Goal: Task Accomplishment & Management: Complete application form

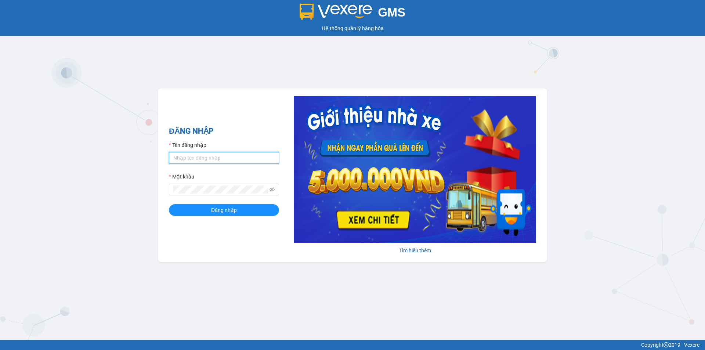
click at [190, 156] on input "Tên đăng nhập" at bounding box center [224, 158] width 110 height 12
type input "bich.quochoang"
click at [226, 215] on button "Đăng nhập" at bounding box center [224, 210] width 110 height 12
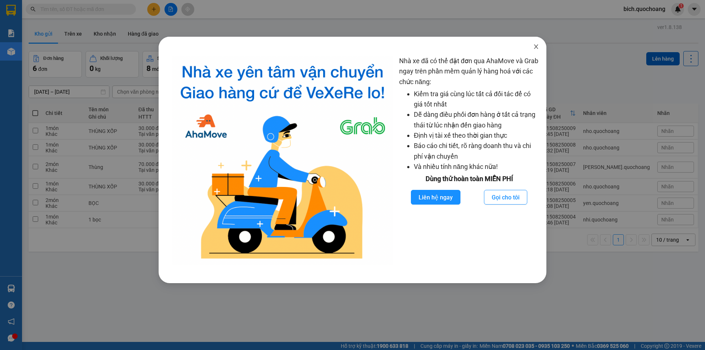
click at [527, 52] on span "Close" at bounding box center [536, 47] width 21 height 21
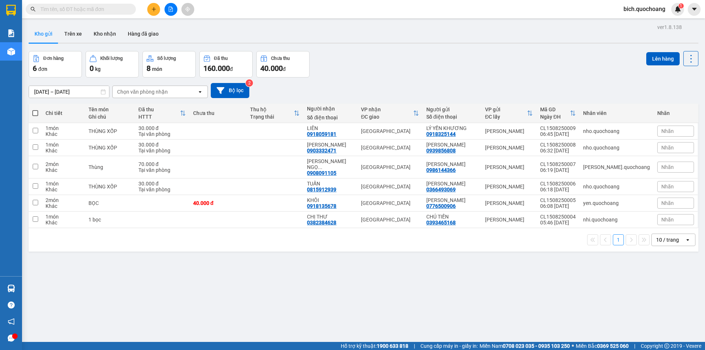
click at [664, 234] on div "10 / trang" at bounding box center [668, 240] width 33 height 12
click at [665, 313] on span "100 / trang" at bounding box center [665, 315] width 26 height 7
click at [50, 11] on input "text" at bounding box center [83, 9] width 87 height 8
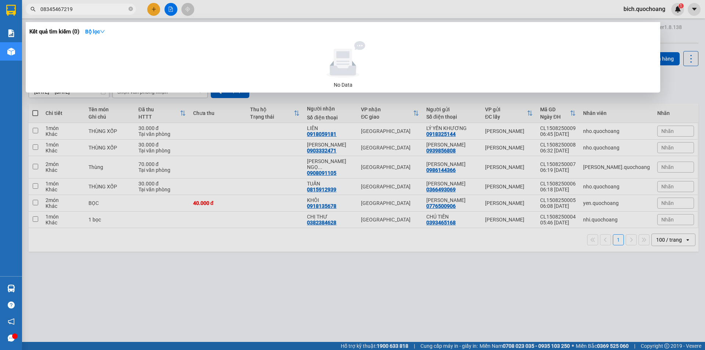
click at [51, 10] on input "08345467219" at bounding box center [83, 9] width 87 height 8
click at [57, 10] on input "08345467219" at bounding box center [83, 9] width 87 height 8
type input "0834567219"
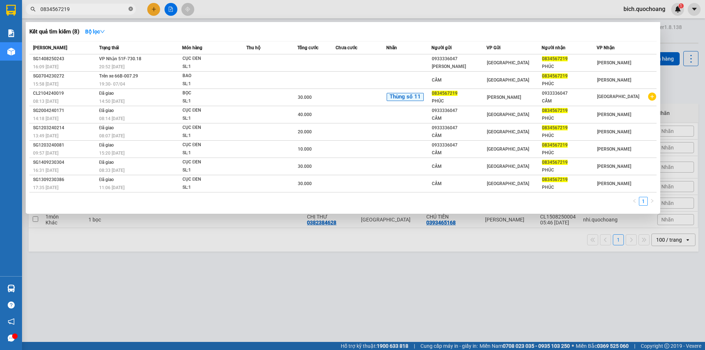
click at [130, 10] on icon "close-circle" at bounding box center [131, 9] width 4 height 4
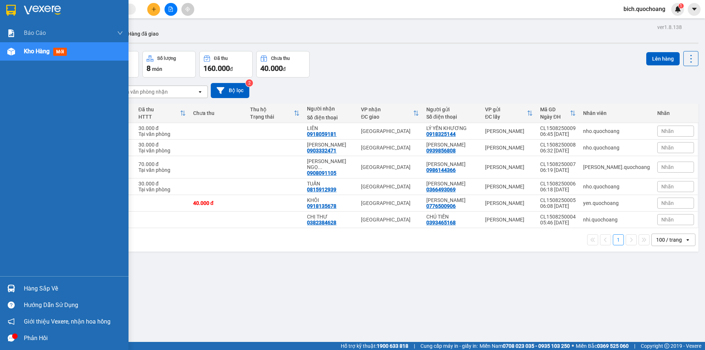
click at [42, 283] on div "Hàng sắp về" at bounding box center [73, 288] width 99 height 11
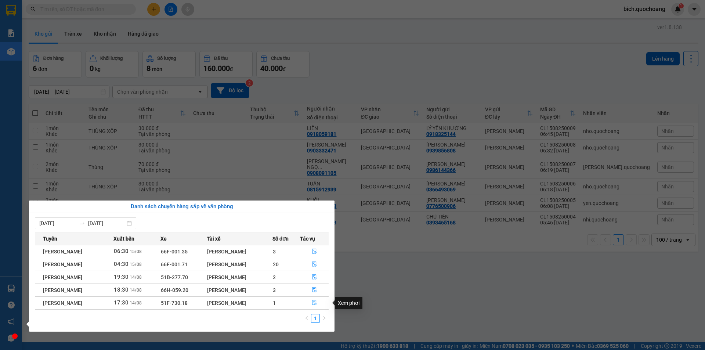
click at [316, 302] on icon "file-done" at bounding box center [314, 302] width 5 height 5
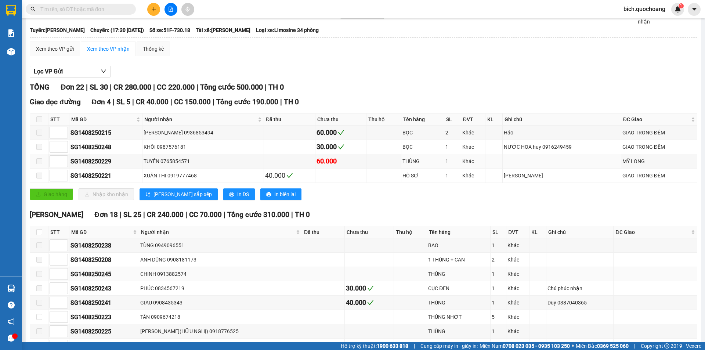
scroll to position [110, 0]
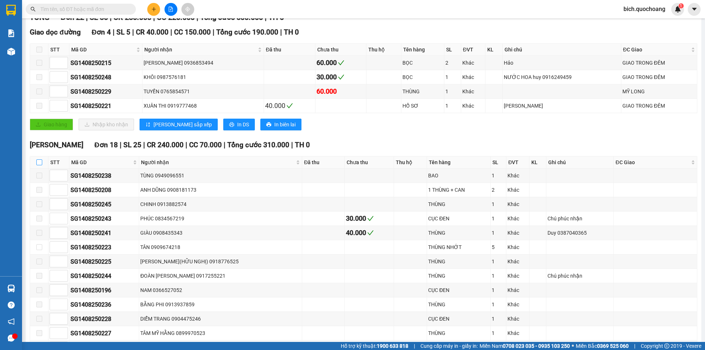
click at [39, 162] on input "checkbox" at bounding box center [39, 162] width 6 height 6
checkbox input "true"
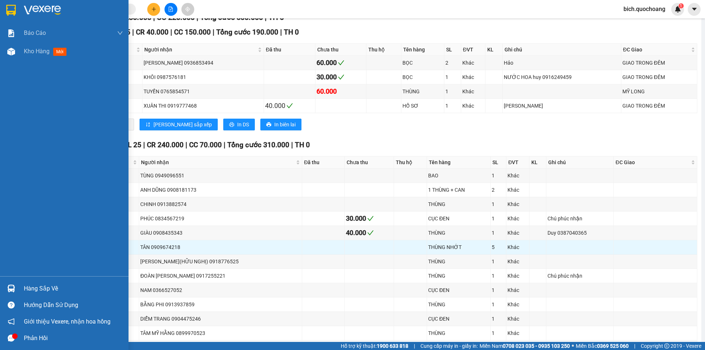
click at [39, 288] on div "Hàng sắp về" at bounding box center [73, 288] width 99 height 11
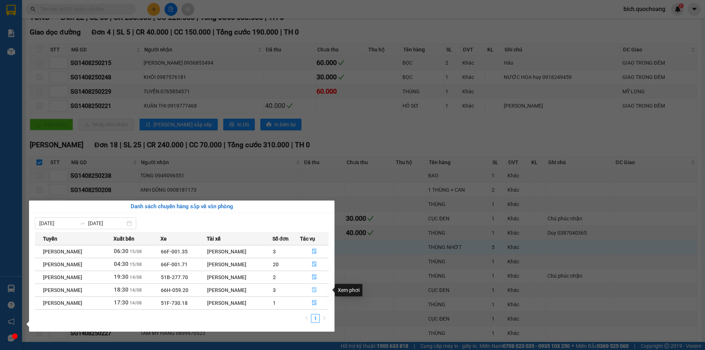
click at [317, 288] on icon "file-done" at bounding box center [314, 289] width 5 height 5
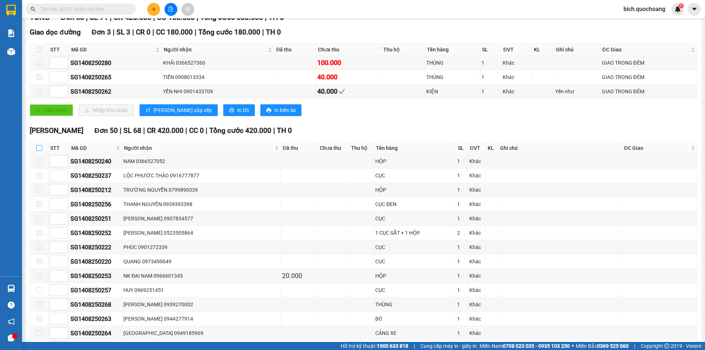
click at [39, 147] on input "checkbox" at bounding box center [39, 148] width 6 height 6
checkbox input "true"
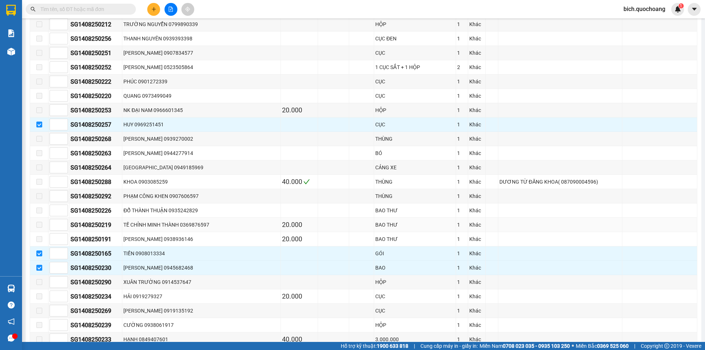
scroll to position [294, 0]
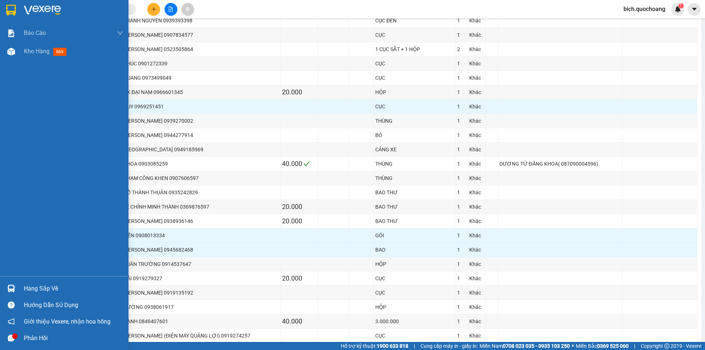
click at [48, 292] on div "Hàng sắp về" at bounding box center [73, 288] width 99 height 11
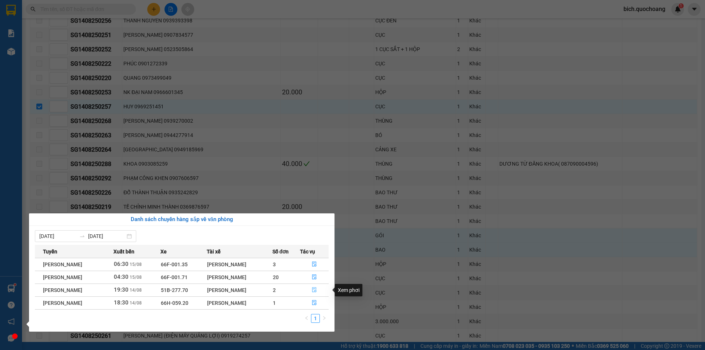
click at [317, 291] on icon "file-done" at bounding box center [314, 290] width 4 height 5
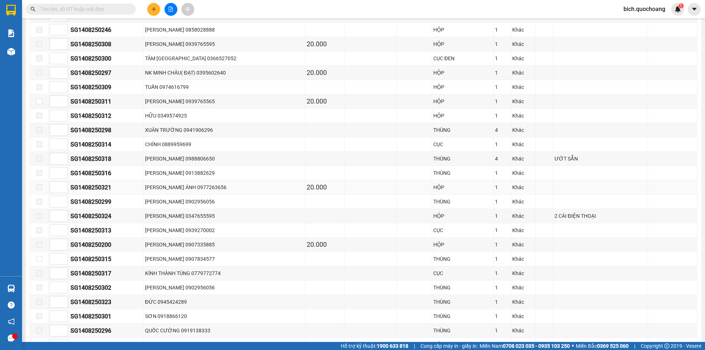
scroll to position [169, 0]
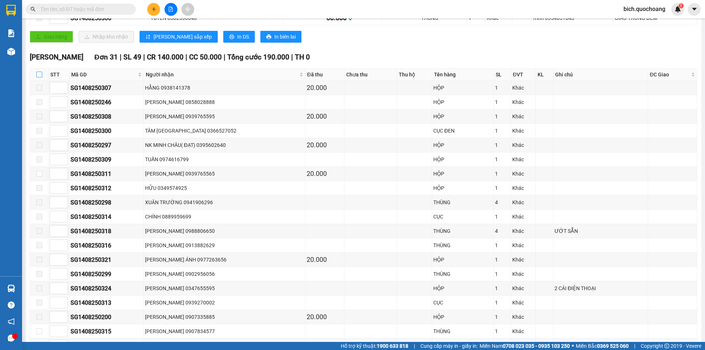
click at [39, 74] on input "checkbox" at bounding box center [39, 75] width 6 height 6
checkbox input "true"
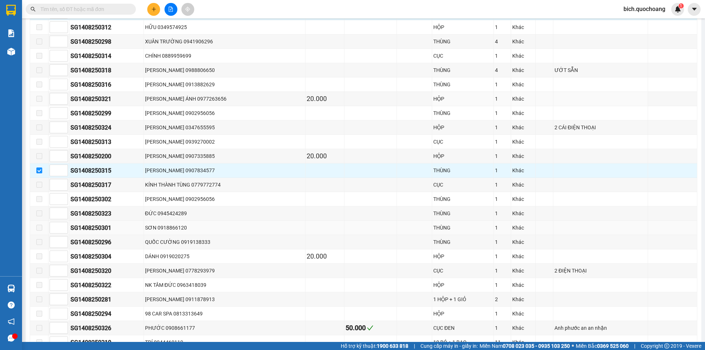
scroll to position [353, 0]
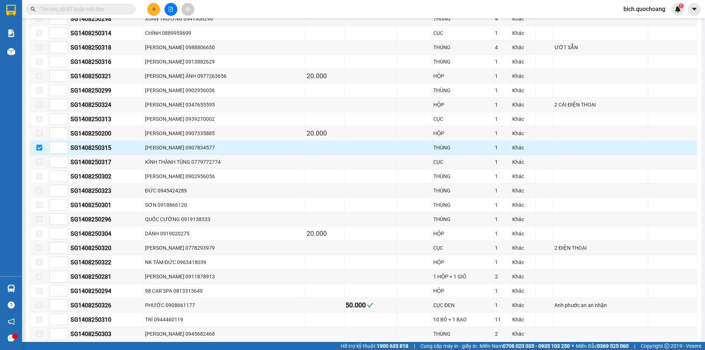
click at [40, 149] on input "checkbox" at bounding box center [39, 148] width 6 height 6
checkbox input "false"
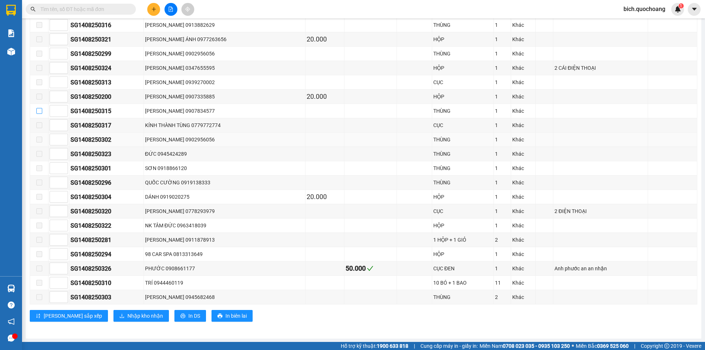
scroll to position [390, 0]
click at [127, 314] on span "Nhập kho nhận" at bounding box center [145, 315] width 36 height 8
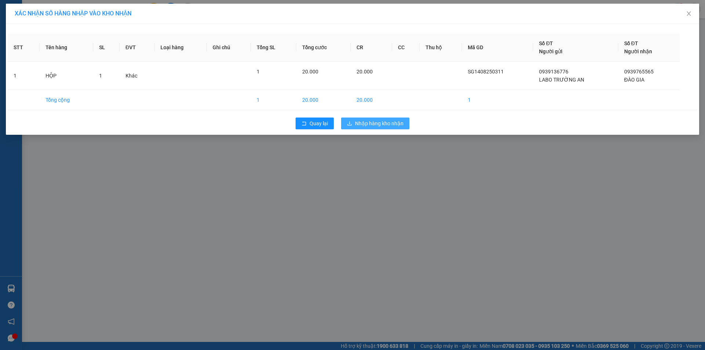
click at [362, 125] on span "Nhập hàng kho nhận" at bounding box center [379, 123] width 48 height 8
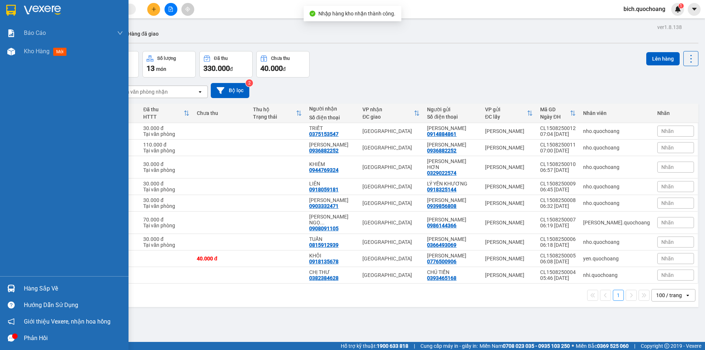
click at [40, 289] on div "1 100 / trang open" at bounding box center [364, 295] width 664 height 12
drag, startPoint x: 44, startPoint y: 291, endPoint x: 48, endPoint y: 290, distance: 4.0
click at [44, 291] on div "Hàng sắp về" at bounding box center [73, 288] width 99 height 11
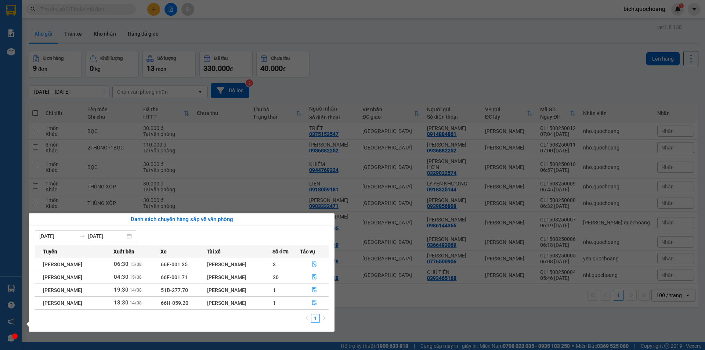
click at [354, 310] on section "Kết quả tìm kiếm ( 8 ) Bộ lọc Mã ĐH Trạng thái Món hàng Thu hộ Tổng cước Chưa c…" at bounding box center [352, 175] width 705 height 350
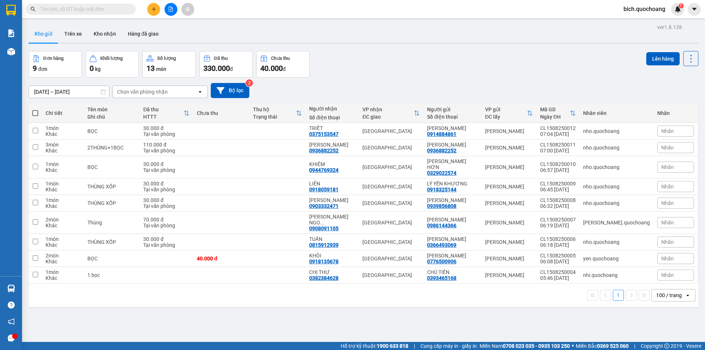
click at [85, 7] on input "text" at bounding box center [83, 9] width 87 height 8
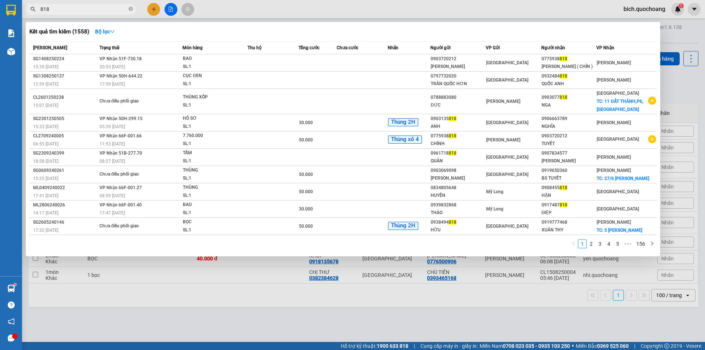
type input "818"
click at [123, 3] on div at bounding box center [352, 175] width 705 height 350
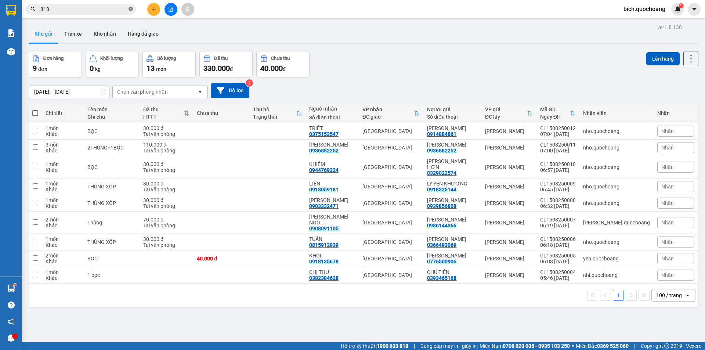
click at [130, 8] on icon "close-circle" at bounding box center [131, 9] width 4 height 4
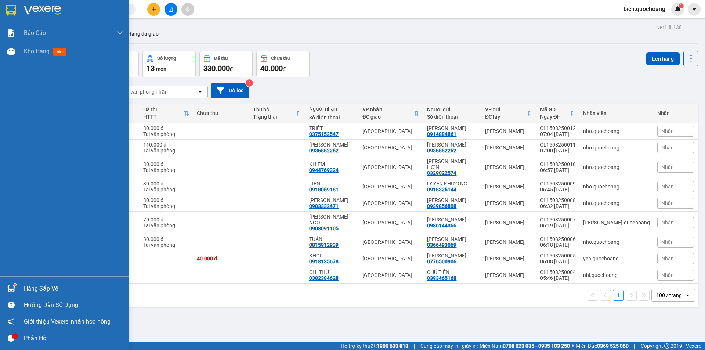
click at [27, 289] on div "Hàng sắp về" at bounding box center [73, 288] width 99 height 11
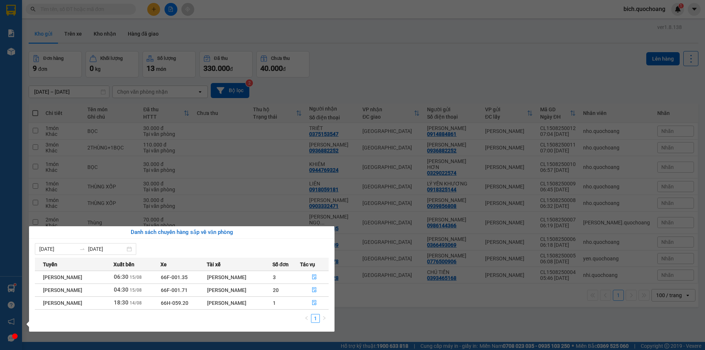
click at [432, 82] on section "Kết quả tìm kiếm ( 1558 ) Bộ lọc Mã ĐH Trạng thái Món hàng Thu hộ Tổng cước Chư…" at bounding box center [352, 175] width 705 height 350
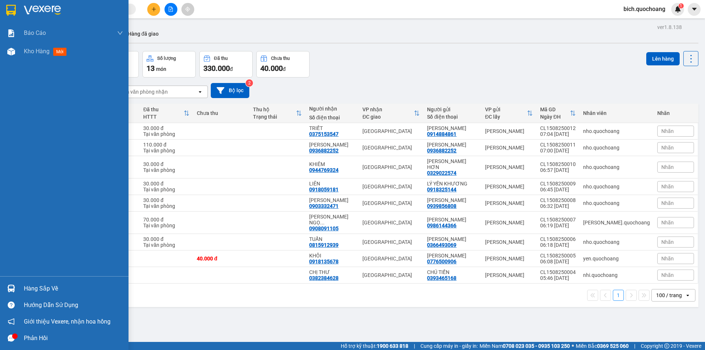
click at [40, 290] on div "Hàng sắp về" at bounding box center [73, 288] width 99 height 11
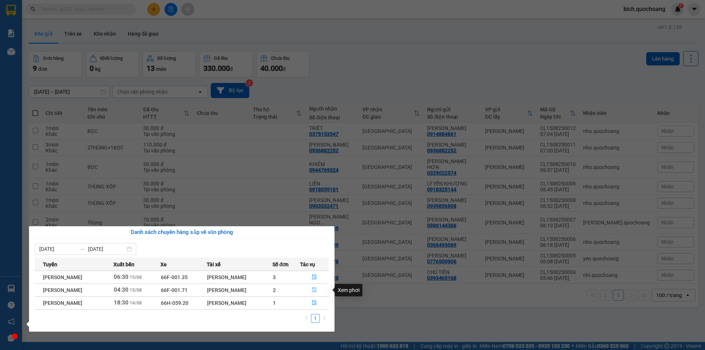
click at [313, 291] on button "button" at bounding box center [314, 290] width 28 height 12
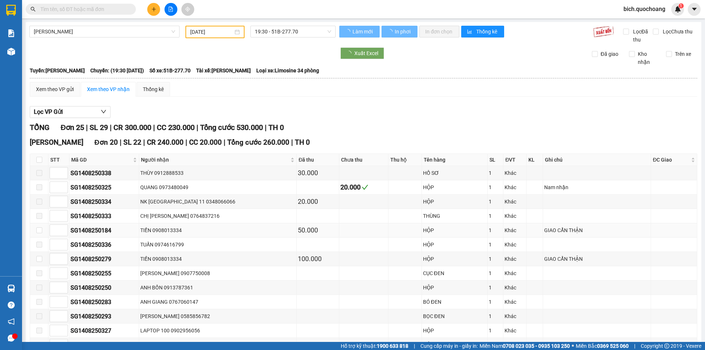
type input "15/08/2025"
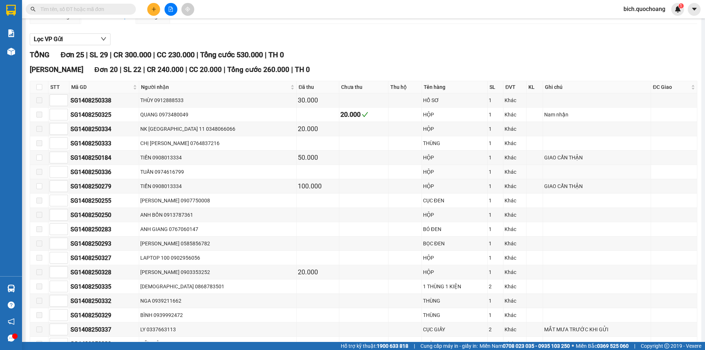
scroll to position [73, 0]
click at [39, 87] on input "checkbox" at bounding box center [39, 86] width 6 height 6
checkbox input "true"
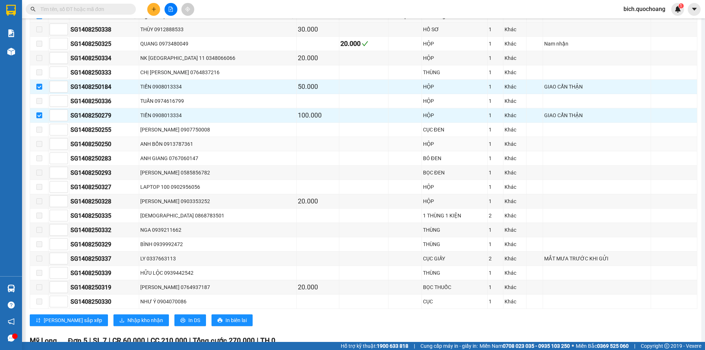
scroll to position [220, 0]
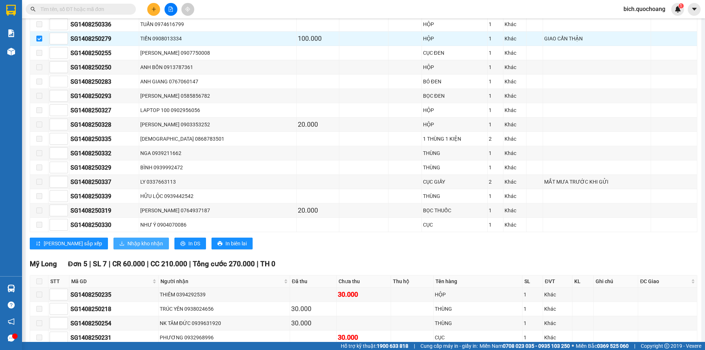
click at [127, 240] on span "Nhập kho nhận" at bounding box center [145, 243] width 36 height 8
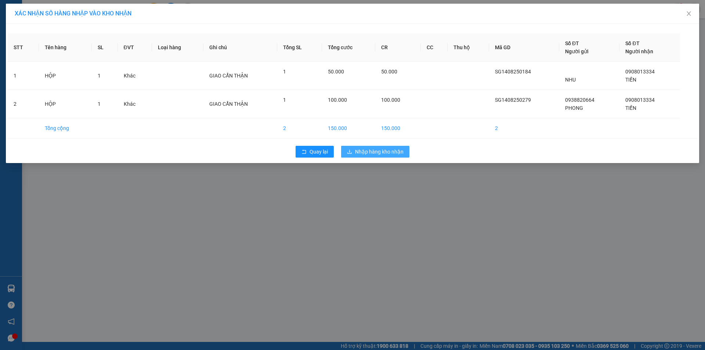
click at [389, 154] on span "Nhập hàng kho nhận" at bounding box center [379, 152] width 48 height 8
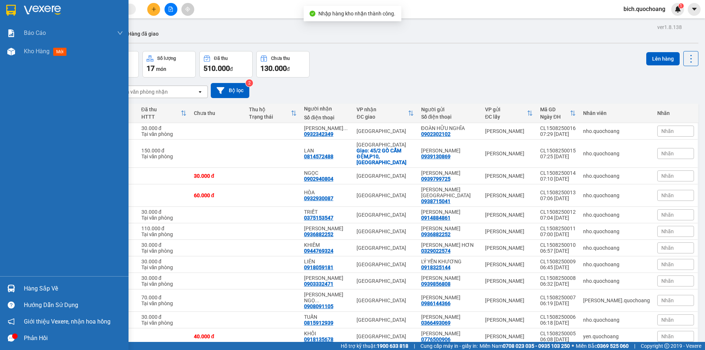
click at [42, 285] on div "Hàng sắp về" at bounding box center [73, 288] width 99 height 11
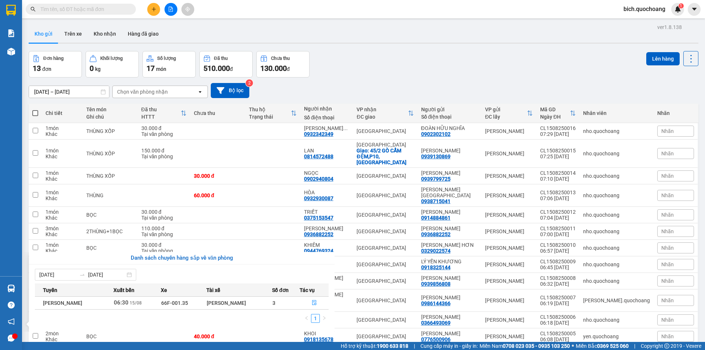
click at [433, 54] on section "Kết quả tìm kiếm ( 1558 ) Bộ lọc Mã ĐH Trạng thái Món hàng Thu hộ Tổng cước Chư…" at bounding box center [352, 175] width 705 height 350
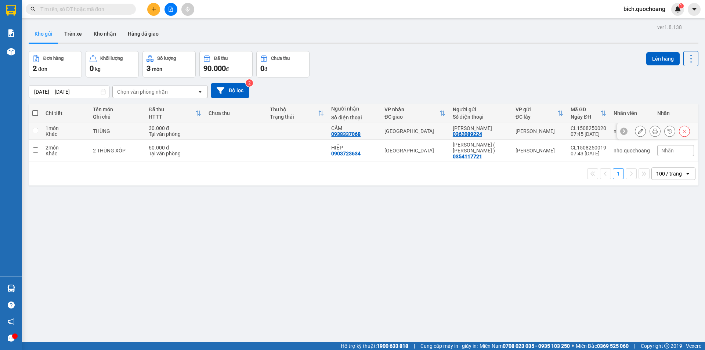
drag, startPoint x: 651, startPoint y: 128, endPoint x: 647, endPoint y: 128, distance: 4.4
click at [651, 129] on button at bounding box center [655, 131] width 10 height 13
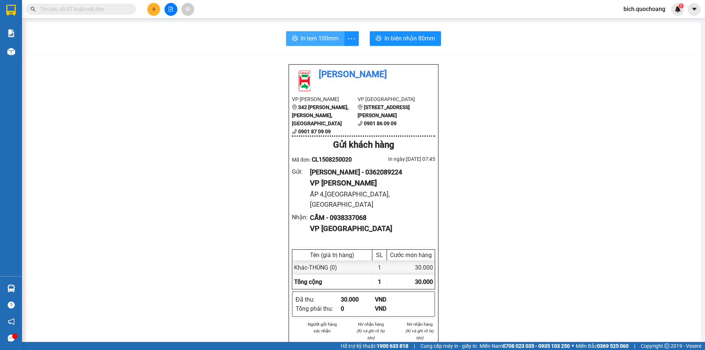
click at [320, 38] on span "In tem 100mm" at bounding box center [320, 38] width 38 height 9
click at [409, 34] on span "In biên nhận 80mm" at bounding box center [410, 38] width 51 height 9
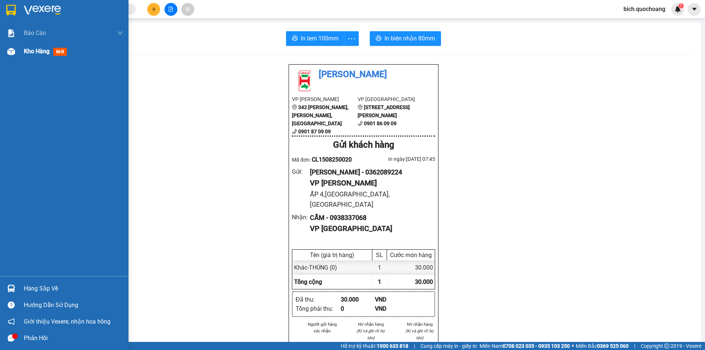
drag, startPoint x: 29, startPoint y: 56, endPoint x: 75, endPoint y: 55, distance: 46.3
click at [29, 56] on div "Kho hàng mới" at bounding box center [73, 51] width 99 height 18
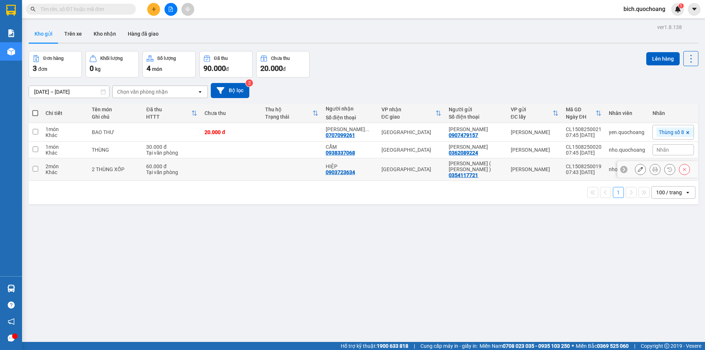
click at [653, 172] on icon at bounding box center [655, 169] width 5 height 5
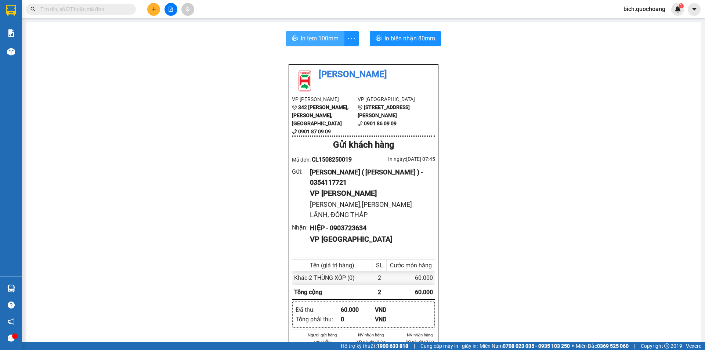
click at [318, 38] on span "In tem 100mm" at bounding box center [320, 38] width 38 height 9
click at [94, 5] on input "text" at bounding box center [83, 9] width 87 height 8
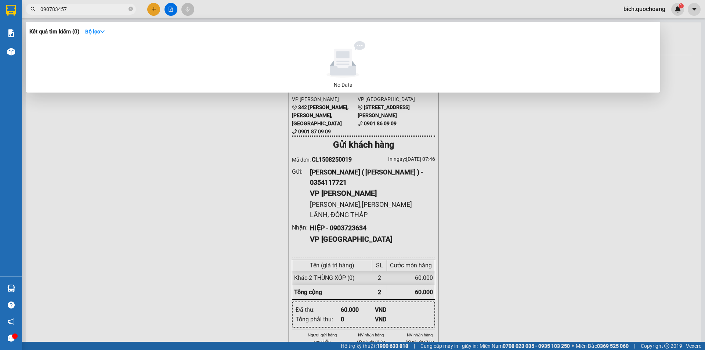
type input "0907834577"
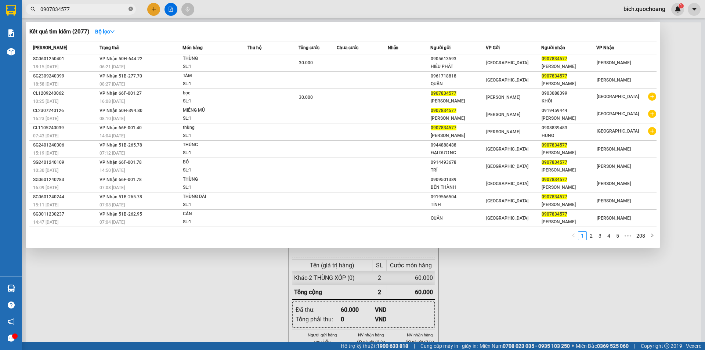
click at [129, 7] on icon "close-circle" at bounding box center [131, 9] width 4 height 4
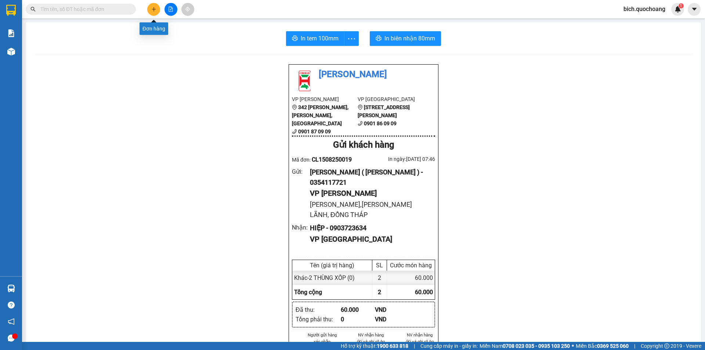
click at [154, 12] on button at bounding box center [153, 9] width 13 height 13
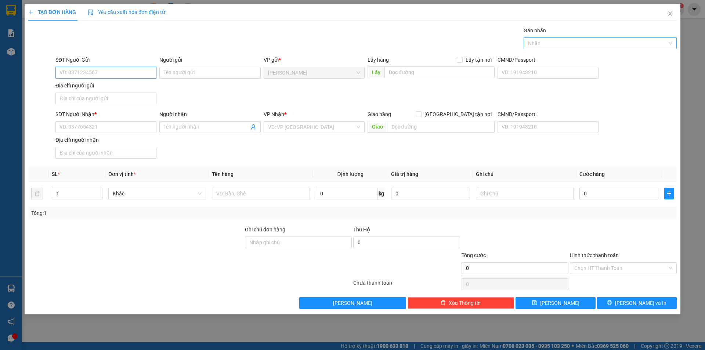
click at [549, 44] on div at bounding box center [597, 43] width 142 height 9
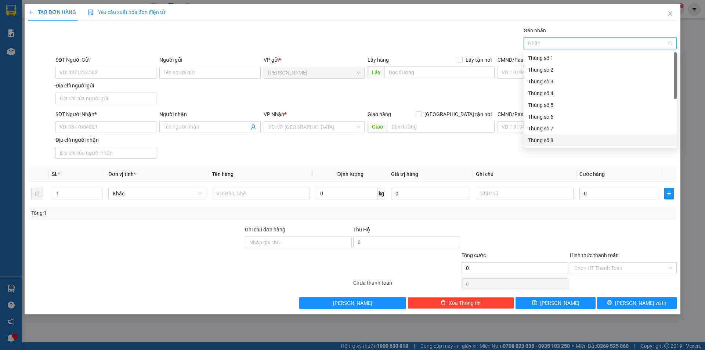
click at [543, 137] on div "Thùng số 8" at bounding box center [600, 140] width 144 height 8
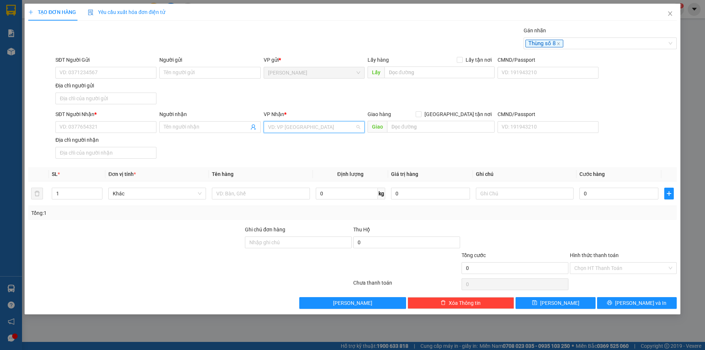
click at [313, 127] on input "search" at bounding box center [311, 127] width 87 height 11
click at [279, 140] on div "[GEOGRAPHIC_DATA]" at bounding box center [314, 142] width 92 height 8
click at [230, 191] on input "text" at bounding box center [261, 194] width 98 height 12
type input "5.200.000Đ"
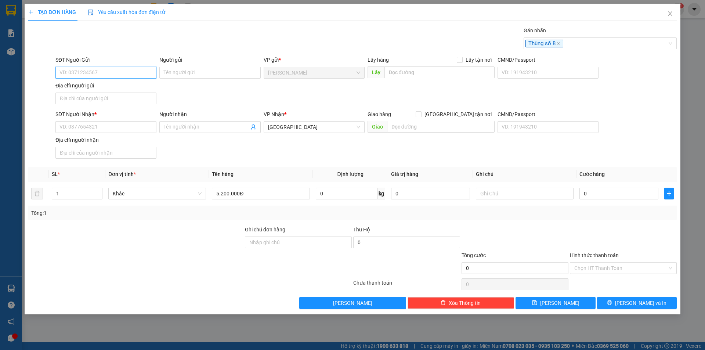
click at [85, 72] on input "SĐT Người Gửi" at bounding box center [105, 73] width 101 height 12
type input "0386579634"
click at [106, 86] on div "0386579634 - TRẦN THỊ VUI" at bounding box center [106, 87] width 92 height 8
type input "[PERSON_NAME] [PERSON_NAME]"
type input "0386579634"
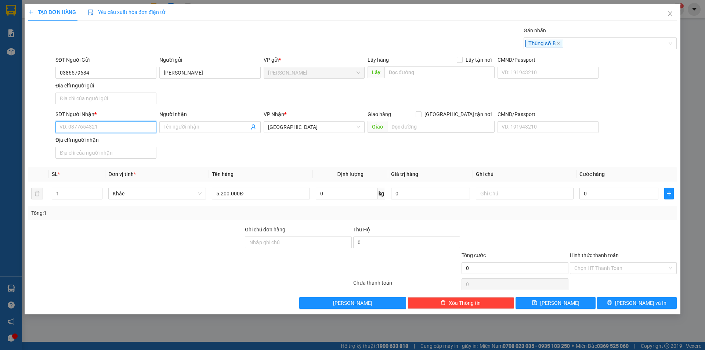
click at [86, 127] on input "SĐT Người Nhận *" at bounding box center [105, 127] width 101 height 12
type input "0985309481"
click at [107, 143] on div "0985309481 - ĐẶNG THỊ LỆ THỦY" at bounding box center [106, 142] width 92 height 8
type input "[PERSON_NAME]"
type input "0985309481"
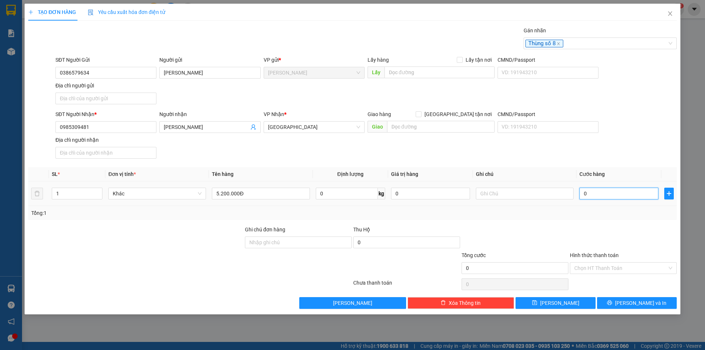
click at [591, 192] on input "0" at bounding box center [619, 194] width 79 height 12
type input "5"
type input "50"
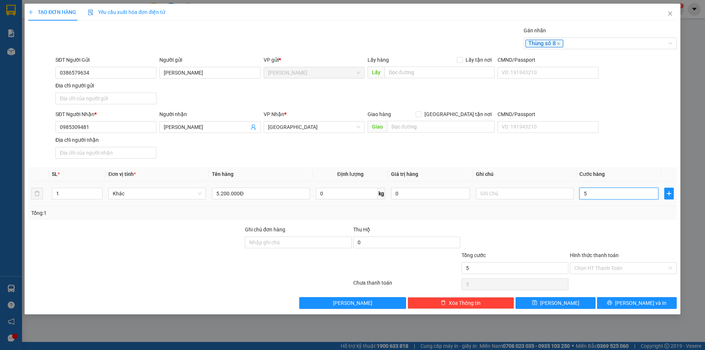
type input "50"
type input "50.000"
click at [600, 227] on div at bounding box center [623, 239] width 108 height 26
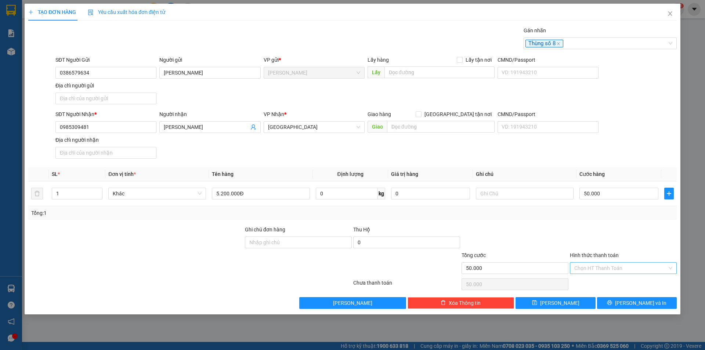
click at [617, 273] on div "Chọn HT Thanh Toán" at bounding box center [623, 268] width 107 height 12
click at [617, 280] on div "Tại văn phòng" at bounding box center [623, 283] width 98 height 8
type input "0"
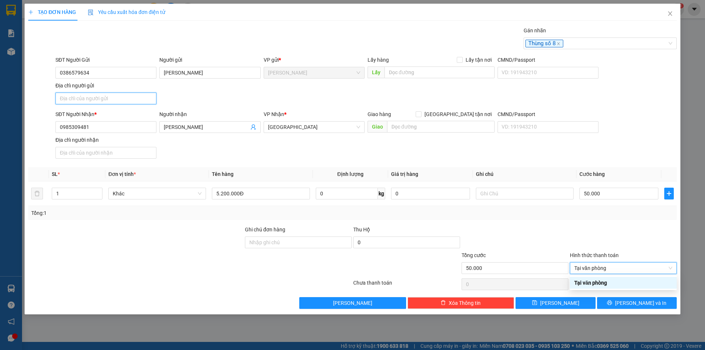
click at [116, 99] on input "Địa chỉ người gửi" at bounding box center [105, 99] width 101 height 12
paste input "P6,[PERSON_NAME],[PERSON_NAME] [GEOGRAPHIC_DATA]"
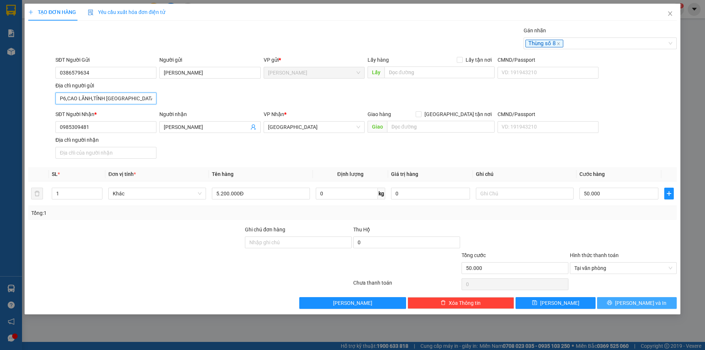
type input "P6,[PERSON_NAME],[PERSON_NAME] [GEOGRAPHIC_DATA]"
click at [609, 301] on button "[PERSON_NAME] và In" at bounding box center [637, 303] width 80 height 12
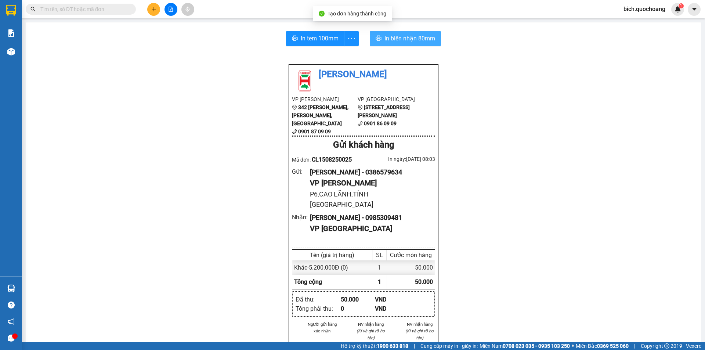
click at [402, 43] on span "In biên nhận 80mm" at bounding box center [410, 38] width 51 height 9
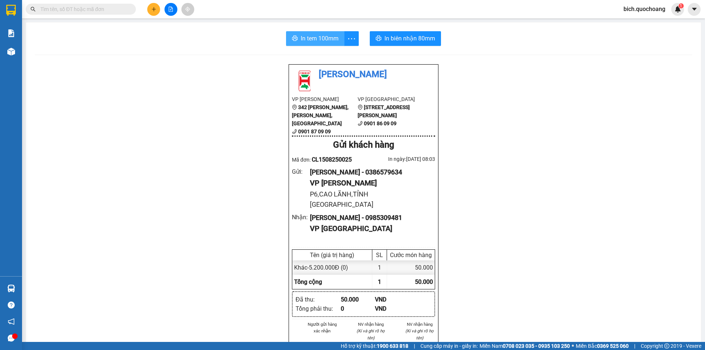
click at [316, 36] on span "In tem 100mm" at bounding box center [320, 38] width 38 height 9
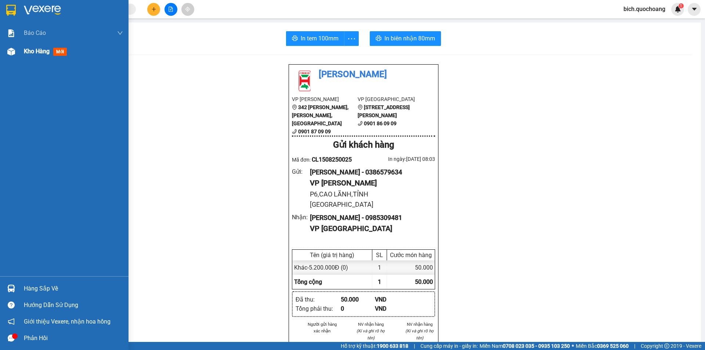
click at [32, 60] on div "Kho hàng mới" at bounding box center [73, 51] width 99 height 18
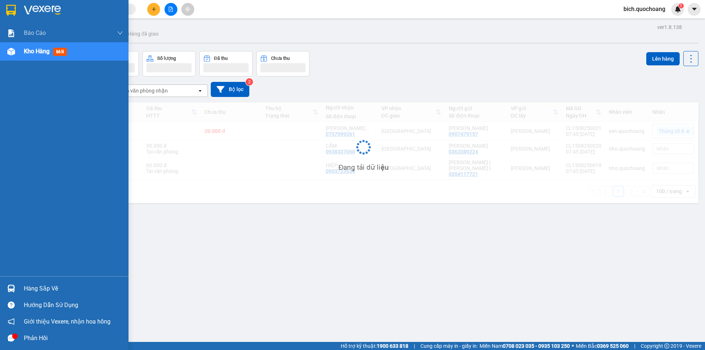
click at [32, 56] on div "Kho hàng mới" at bounding box center [73, 51] width 99 height 18
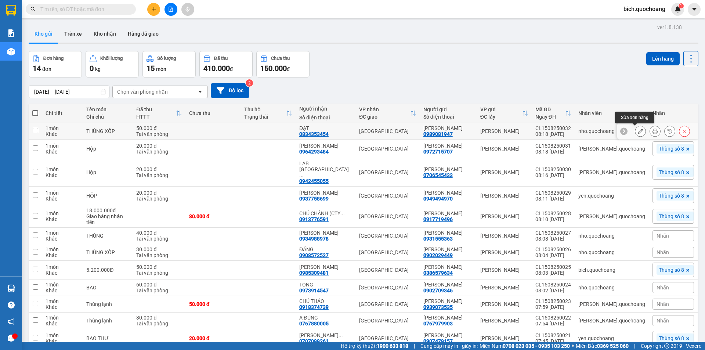
click at [638, 132] on icon at bounding box center [640, 131] width 5 height 5
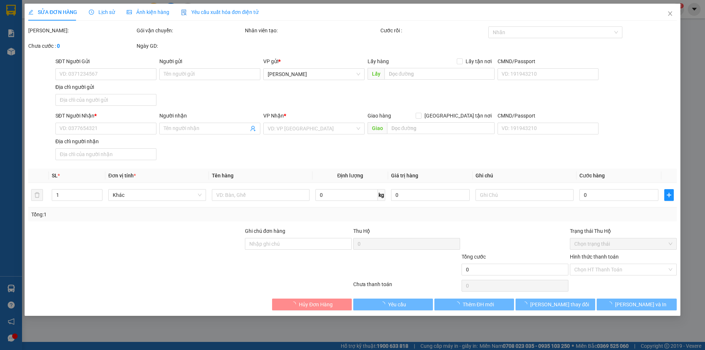
type input "0989081947"
type input "TRẦN THỊ HOÀ"
type input "VÕ TRƯỜNG TOẢN,P CAO LÃNH, ĐỒNG THÁP"
type input "0834353454"
type input "ĐẠT"
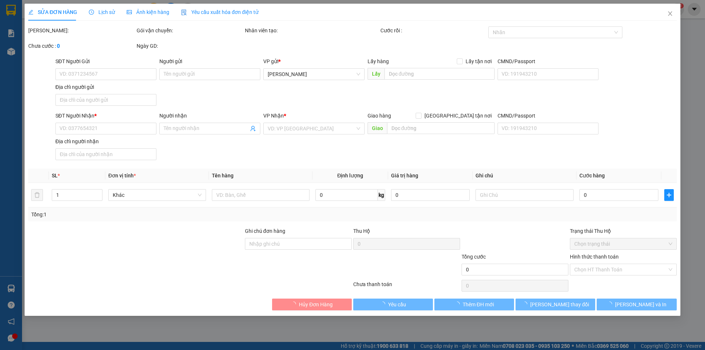
type input "50.000"
type input "0"
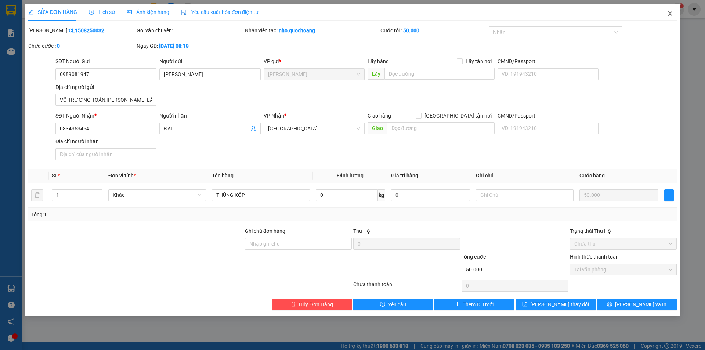
click at [667, 11] on icon "close" at bounding box center [670, 14] width 6 height 6
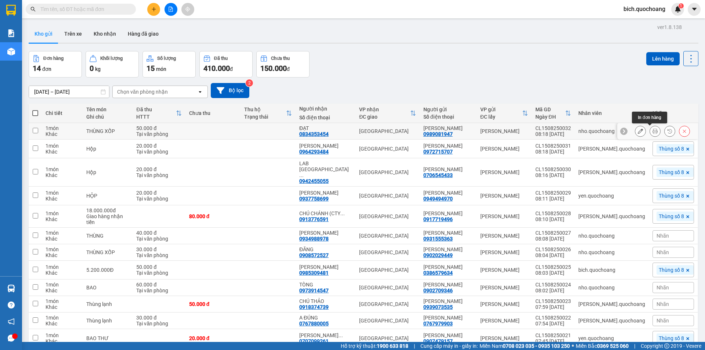
click at [653, 132] on icon at bounding box center [655, 131] width 5 height 5
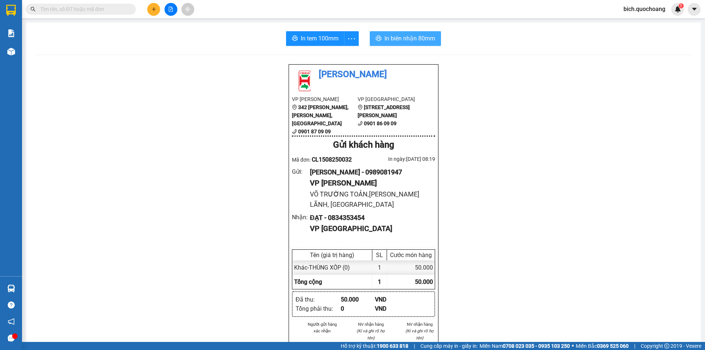
click at [401, 35] on span "In biên nhận 80mm" at bounding box center [410, 38] width 51 height 9
click at [312, 39] on span "In tem 100mm" at bounding box center [320, 38] width 38 height 9
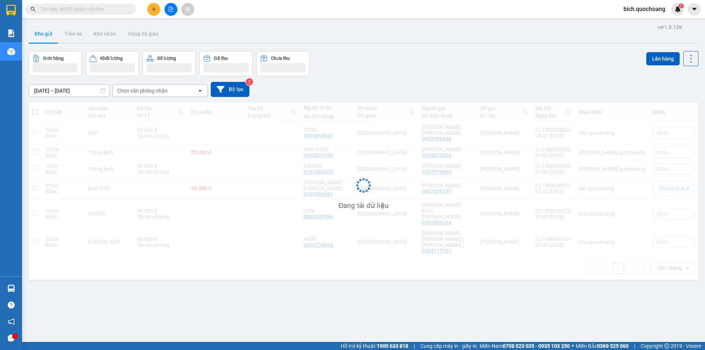
click at [81, 12] on input "text" at bounding box center [83, 9] width 87 height 8
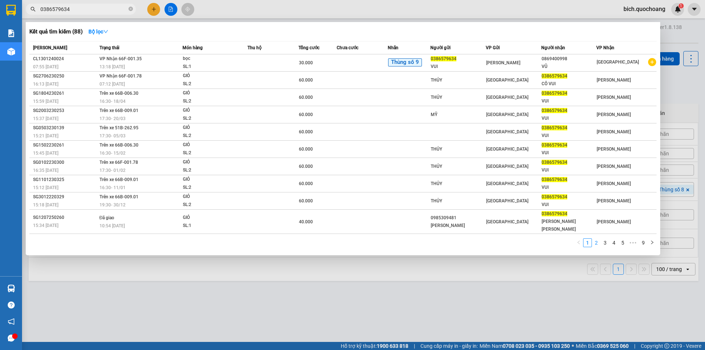
type input "0386579634"
click at [599, 239] on link "2" at bounding box center [596, 243] width 8 height 8
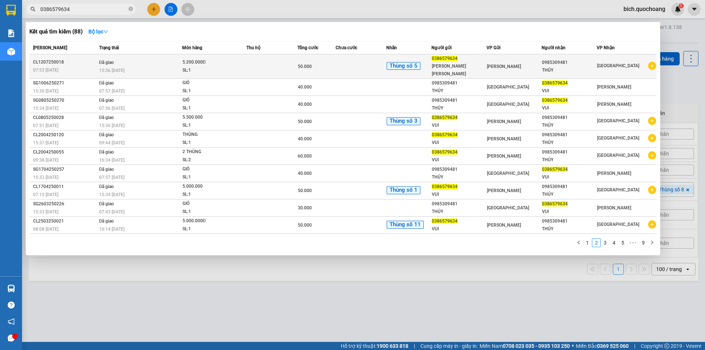
click at [315, 64] on div "50.000" at bounding box center [316, 66] width 37 height 8
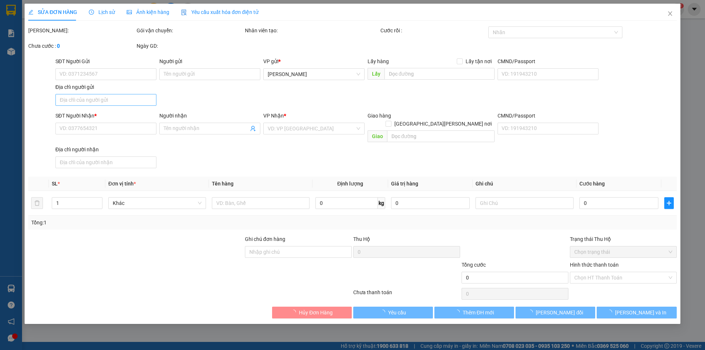
type input "0386579634"
type input "[PERSON_NAME] [PERSON_NAME]"
type input "P6,[PERSON_NAME],[PERSON_NAME] [GEOGRAPHIC_DATA]"
type input "0985309481"
type input "THỦY"
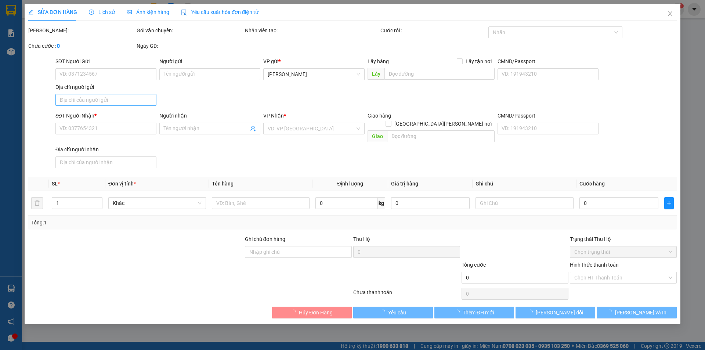
type input "50.000"
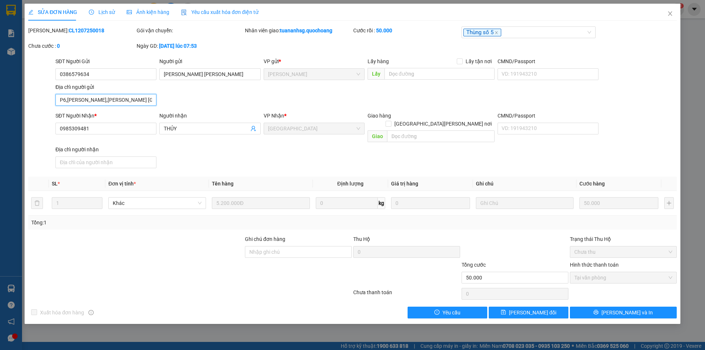
click at [142, 100] on input "P6,[PERSON_NAME],[PERSON_NAME] [GEOGRAPHIC_DATA]" at bounding box center [105, 100] width 101 height 12
